Goal: Task Accomplishment & Management: Manage account settings

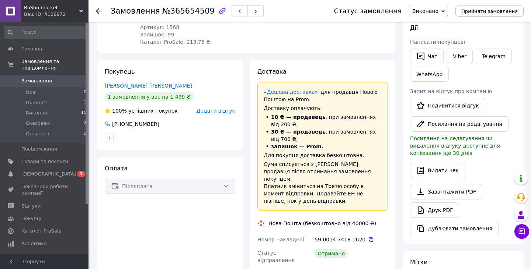
scroll to position [124, 0]
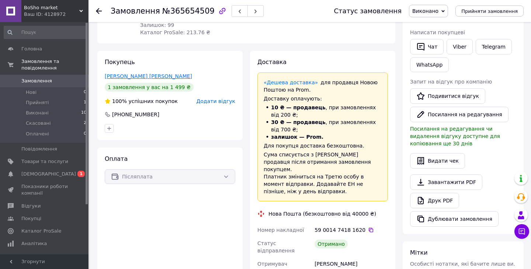
click at [126, 74] on link "[PERSON_NAME] [PERSON_NAME]" at bounding box center [148, 76] width 87 height 6
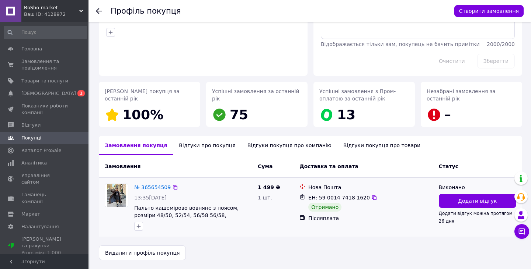
scroll to position [53, 0]
click at [476, 202] on span "Додати відгук" at bounding box center [477, 200] width 39 height 7
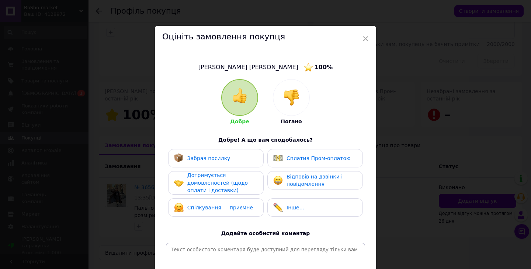
click at [210, 159] on span "Забрав посилку" at bounding box center [208, 158] width 43 height 6
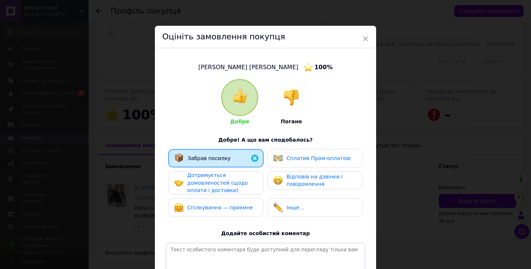
click at [211, 178] on div "Дотримується домовленостей (щодо оплати і доставки)" at bounding box center [222, 183] width 70 height 23
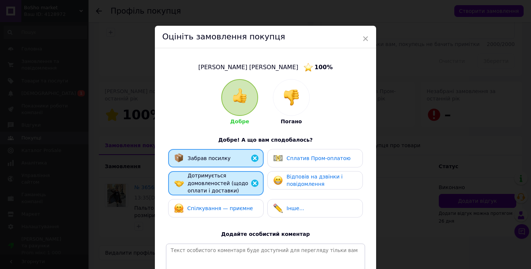
click at [211, 207] on span "Спілкування — приємне" at bounding box center [220, 209] width 66 height 6
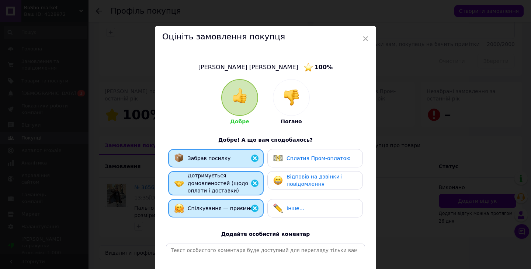
click at [292, 182] on span "Відповів на дзвінки і повідомлення" at bounding box center [314, 181] width 56 height 14
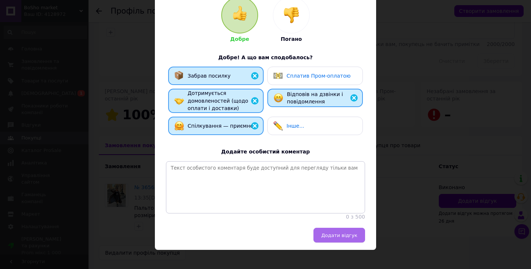
scroll to position [82, 0]
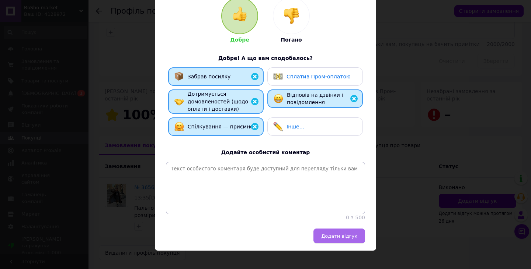
click at [338, 232] on button "Додати відгук" at bounding box center [339, 236] width 52 height 15
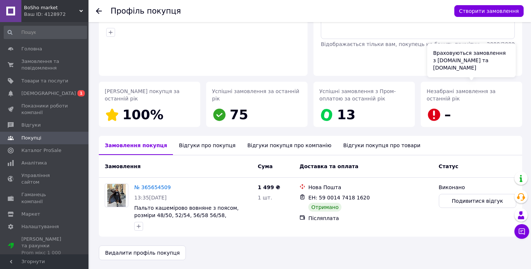
click at [436, 114] on icon at bounding box center [433, 115] width 12 height 12
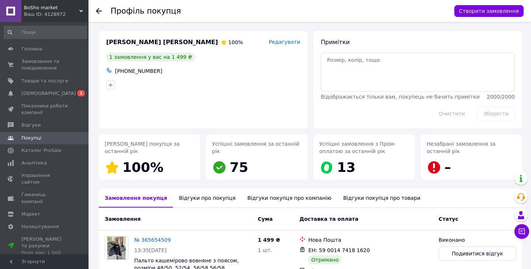
scroll to position [0, 0]
click at [15, 52] on span at bounding box center [10, 49] width 21 height 7
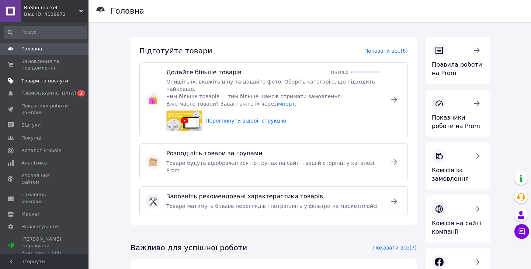
click at [46, 82] on span "Товари та послуги" at bounding box center [44, 81] width 47 height 7
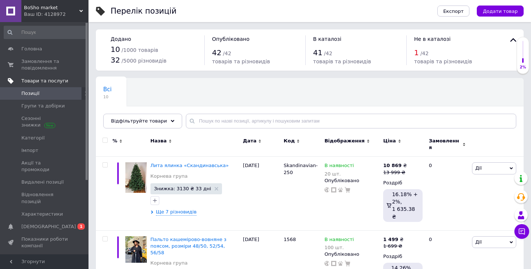
click at [50, 80] on span "Товари та послуги" at bounding box center [44, 81] width 47 height 7
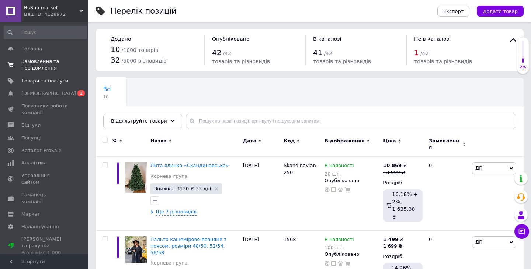
click at [41, 63] on span "Замовлення та повідомлення" at bounding box center [44, 64] width 47 height 13
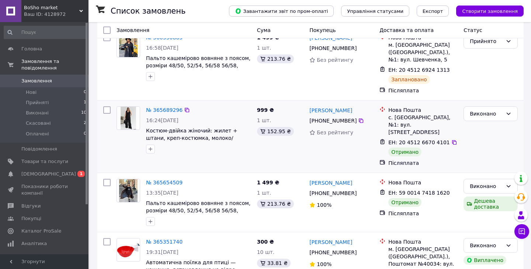
scroll to position [49, 0]
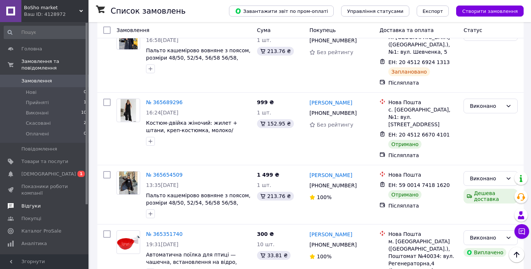
click at [39, 207] on span "Відгуки" at bounding box center [44, 206] width 47 height 7
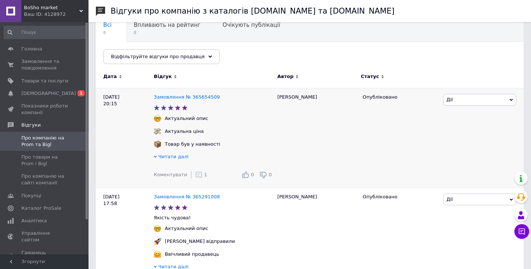
scroll to position [71, 0]
click at [35, 45] on link "Головна" at bounding box center [45, 49] width 91 height 13
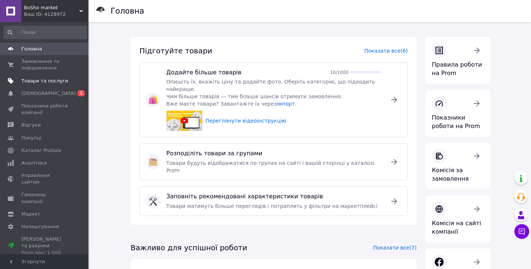
click at [35, 82] on span "Товари та послуги" at bounding box center [44, 81] width 47 height 7
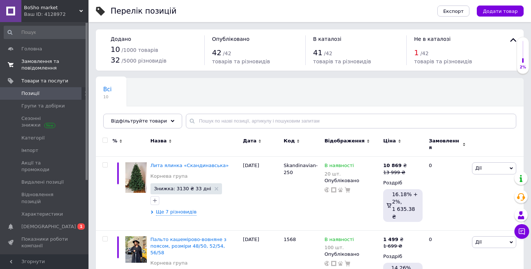
click at [33, 61] on span "Замовлення та повідомлення" at bounding box center [44, 64] width 47 height 13
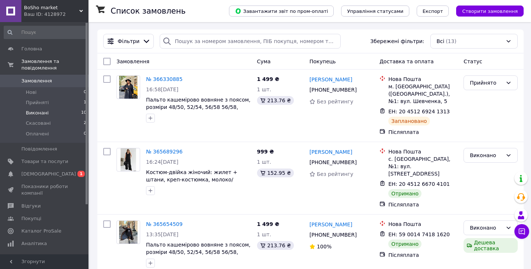
click at [36, 108] on li "Виконані 10" at bounding box center [45, 113] width 91 height 10
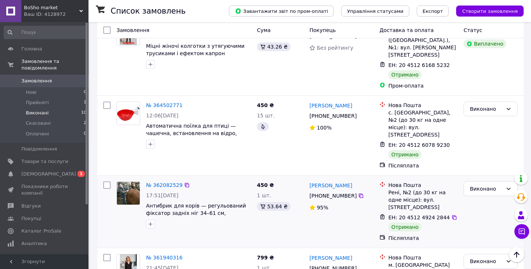
scroll to position [566, 0]
drag, startPoint x: 273, startPoint y: 202, endPoint x: 260, endPoint y: 201, distance: 12.9
click at [260, 255] on span "799 ₴" at bounding box center [265, 258] width 17 height 6
drag, startPoint x: 247, startPoint y: 200, endPoint x: 275, endPoint y: 200, distance: 27.6
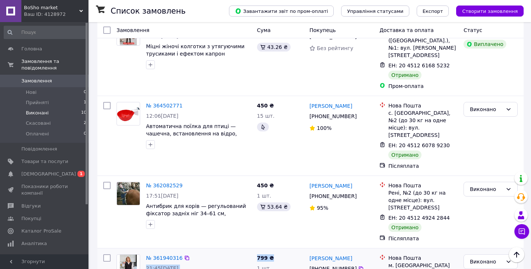
drag, startPoint x: 275, startPoint y: 200, endPoint x: 255, endPoint y: 199, distance: 19.6
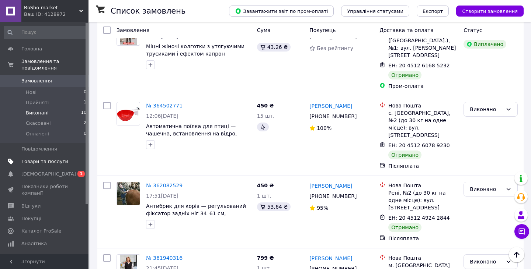
click at [42, 159] on span "Товари та послуги" at bounding box center [44, 161] width 47 height 7
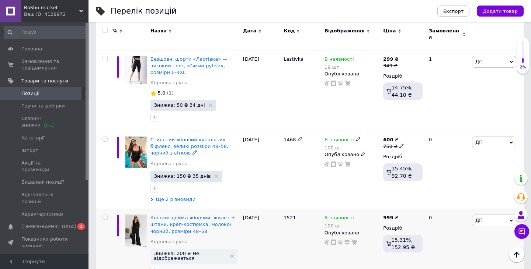
scroll to position [608, 0]
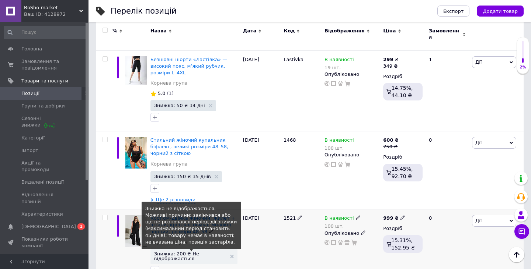
click at [183, 252] on span "Знижка: 200 ₴ Не відображається" at bounding box center [190, 257] width 72 height 10
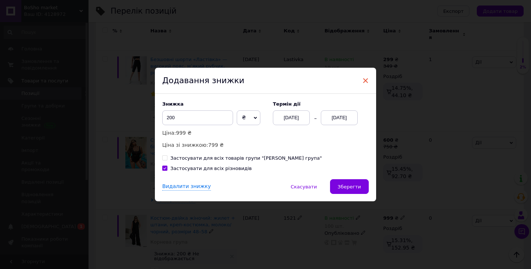
click at [364, 79] on span "×" at bounding box center [365, 80] width 7 height 13
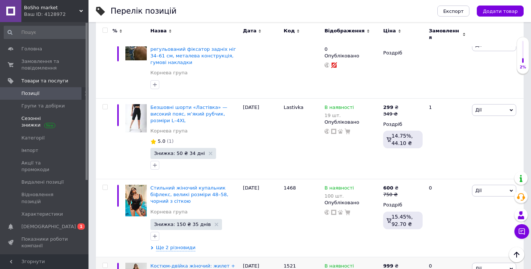
scroll to position [539, 0]
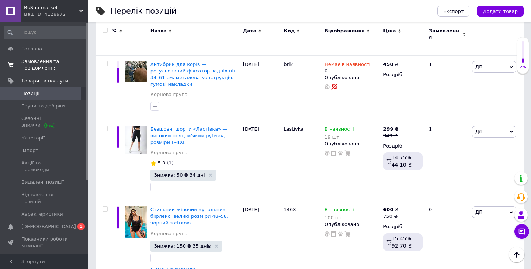
click at [21, 66] on span at bounding box center [10, 64] width 21 height 13
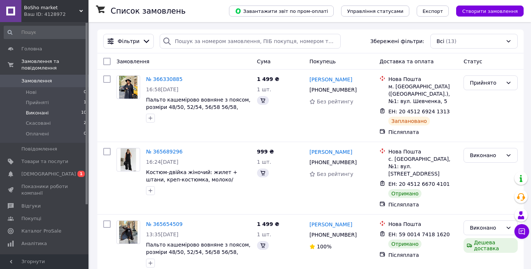
click at [44, 112] on span "Виконані" at bounding box center [37, 113] width 23 height 7
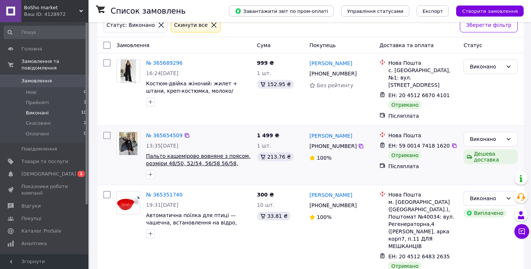
scroll to position [41, 0]
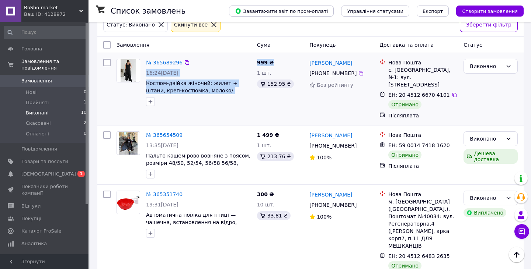
drag, startPoint x: 252, startPoint y: 64, endPoint x: 279, endPoint y: 64, distance: 27.3
click at [279, 64] on div "№ 365689296 16:24[DATE] Костюм-двійка жіночий: жилет + штани, креп-костюмка, мо…" at bounding box center [310, 89] width 420 height 66
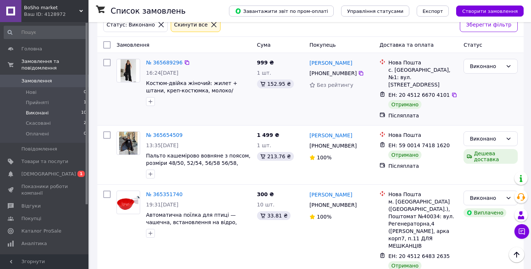
click at [290, 66] on div "999 ₴ 1 шт. 152.95 ₴" at bounding box center [280, 89] width 53 height 66
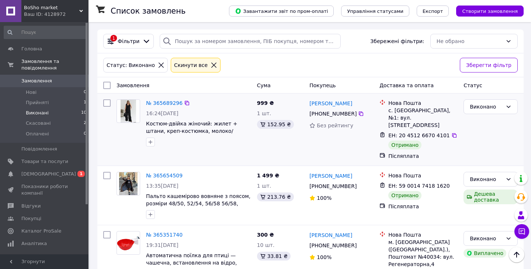
scroll to position [0, 0]
click at [425, 133] on span "ЕН: 20 4512 6670 4101" at bounding box center [419, 136] width 62 height 6
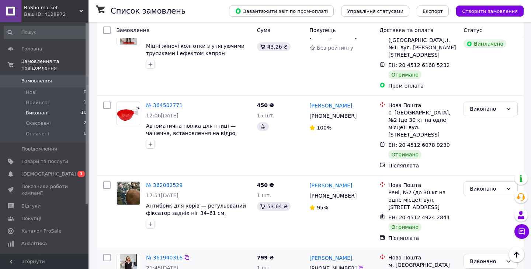
scroll to position [566, 0]
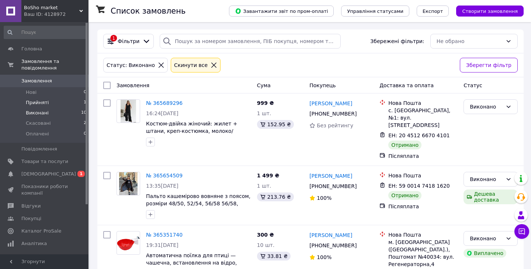
scroll to position [0, 0]
click at [65, 102] on li "Прийняті 1" at bounding box center [45, 103] width 91 height 10
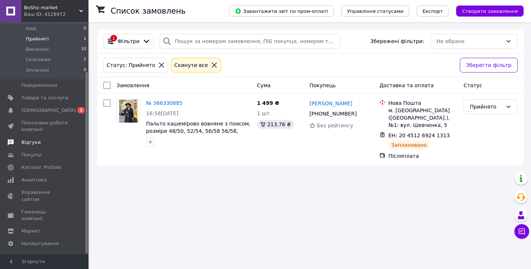
click at [34, 144] on span "Відгуки" at bounding box center [30, 142] width 19 height 7
